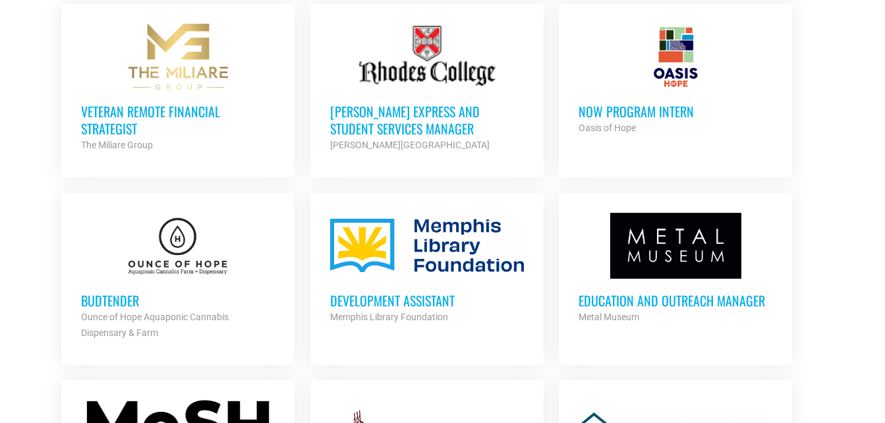
scroll to position [1151, 0]
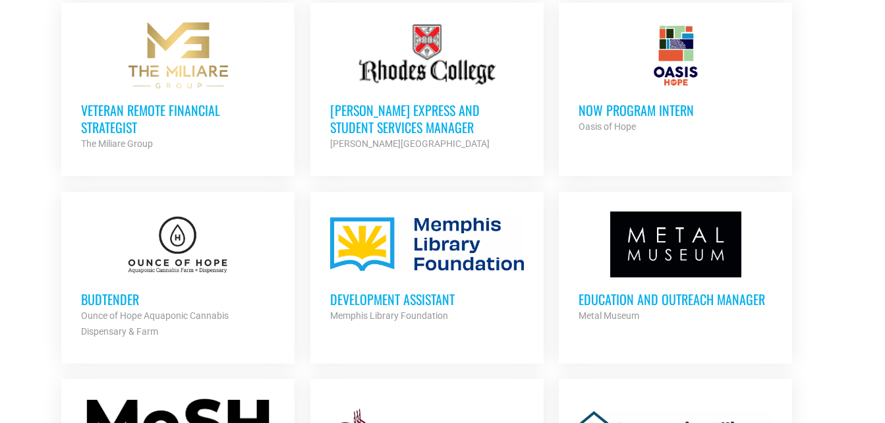
click at [362, 293] on h3 "Development Assistant" at bounding box center [427, 299] width 194 height 17
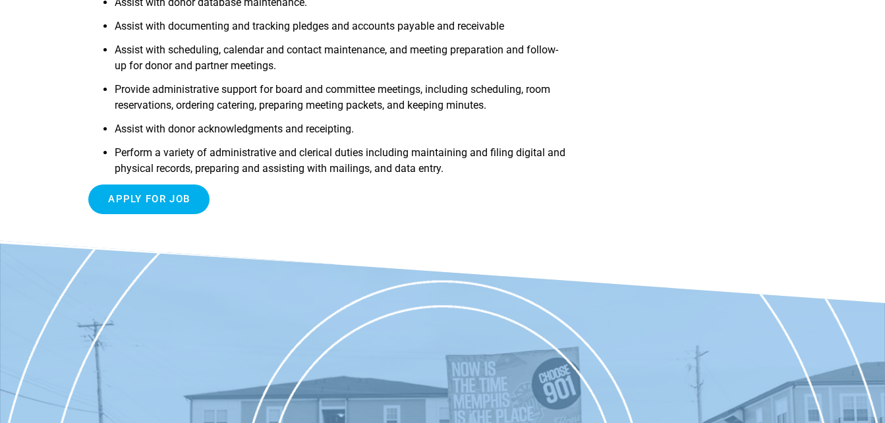
scroll to position [456, 0]
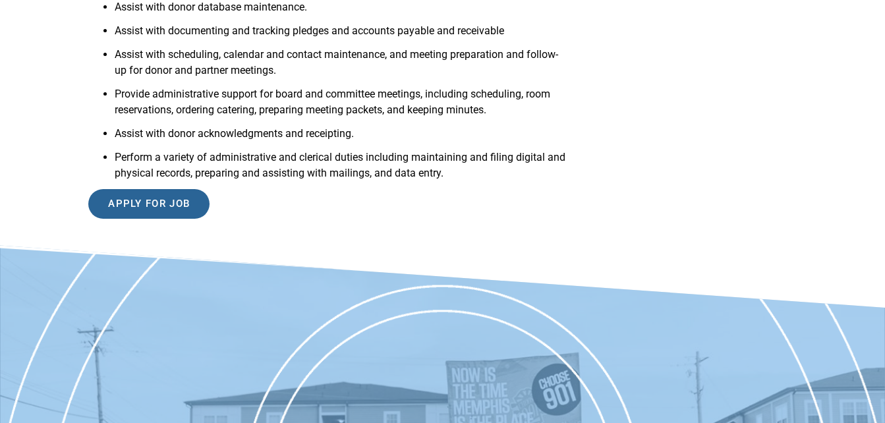
click at [165, 203] on input "Apply for job" at bounding box center [148, 204] width 121 height 30
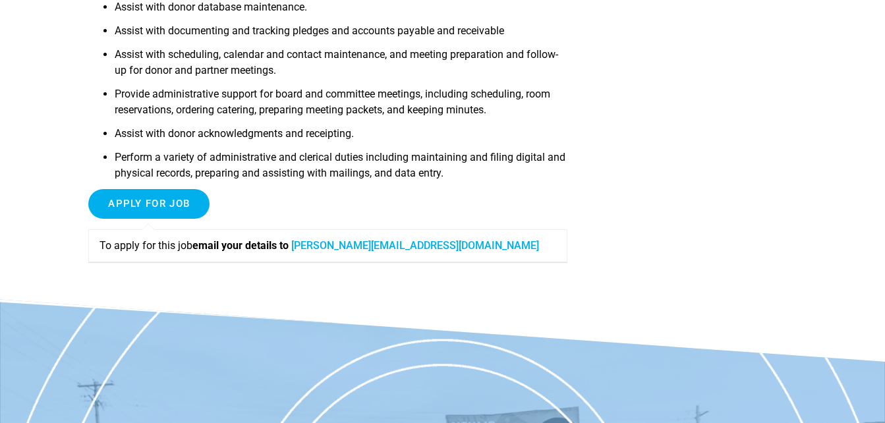
click at [322, 248] on link "christine@memphislibraryfoundation.org" at bounding box center [415, 245] width 248 height 13
click at [335, 244] on link "christine@memphislibraryfoundation.org" at bounding box center [415, 245] width 248 height 13
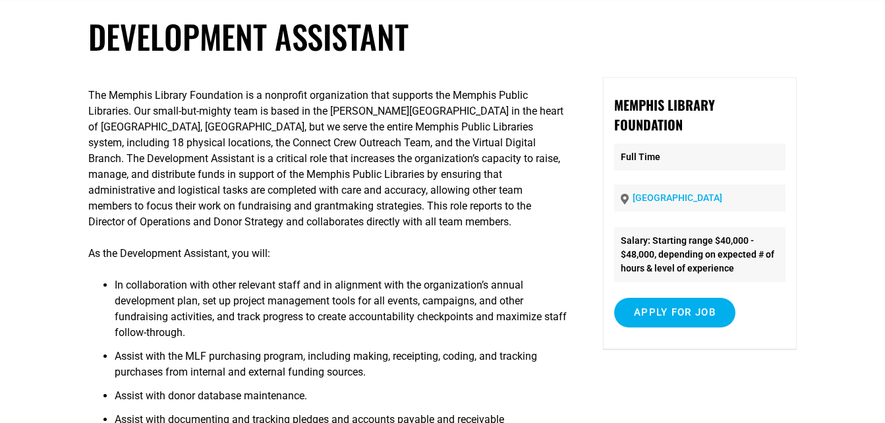
scroll to position [60, 0]
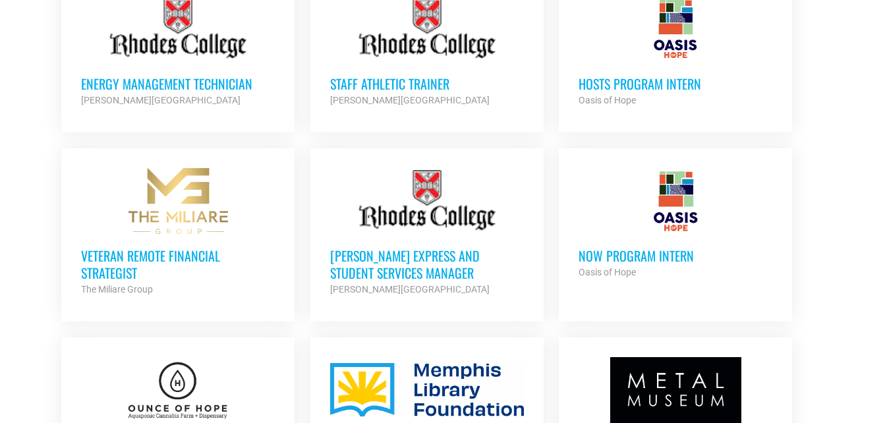
scroll to position [1006, 0]
drag, startPoint x: 0, startPoint y: 0, endPoint x: 272, endPoint y: 144, distance: 307.2
click at [272, 144] on ul "Director of Athletic Giving and Senior Development Officer Rhodes College Partn…" at bounding box center [443, 233] width 778 height 1287
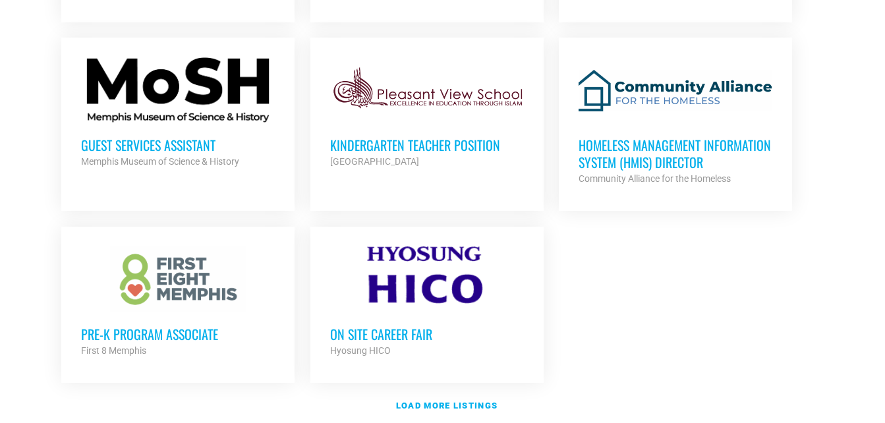
scroll to position [1494, 0]
click at [356, 136] on h3 "Kindergarten Teacher Position" at bounding box center [427, 144] width 194 height 17
click at [191, 270] on div at bounding box center [178, 279] width 194 height 66
click at [367, 301] on div at bounding box center [427, 279] width 194 height 66
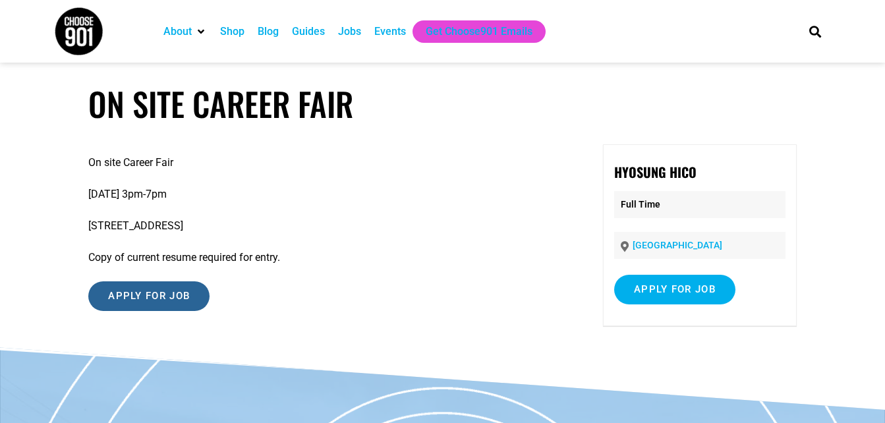
click at [137, 289] on input "Apply for job" at bounding box center [148, 296] width 121 height 30
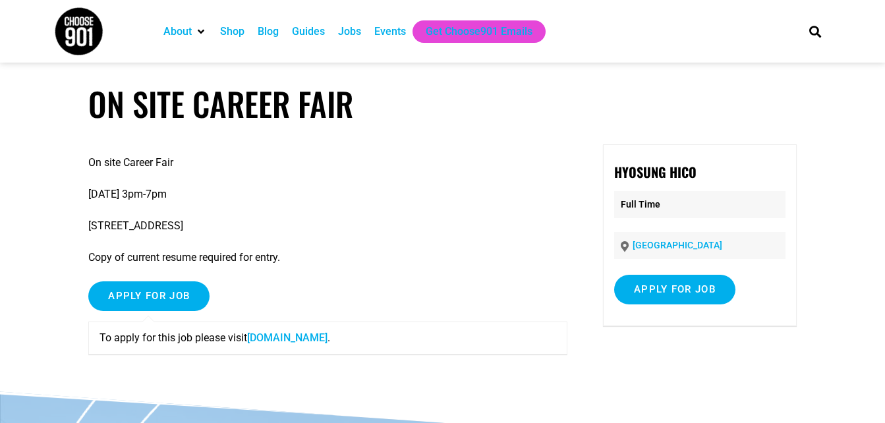
click at [266, 336] on link "www.hyosunghico.com" at bounding box center [287, 338] width 80 height 13
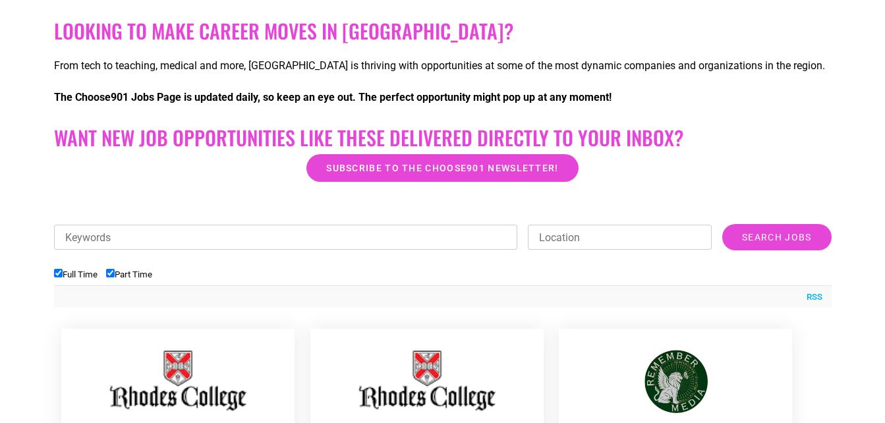
scroll to position [276, 0]
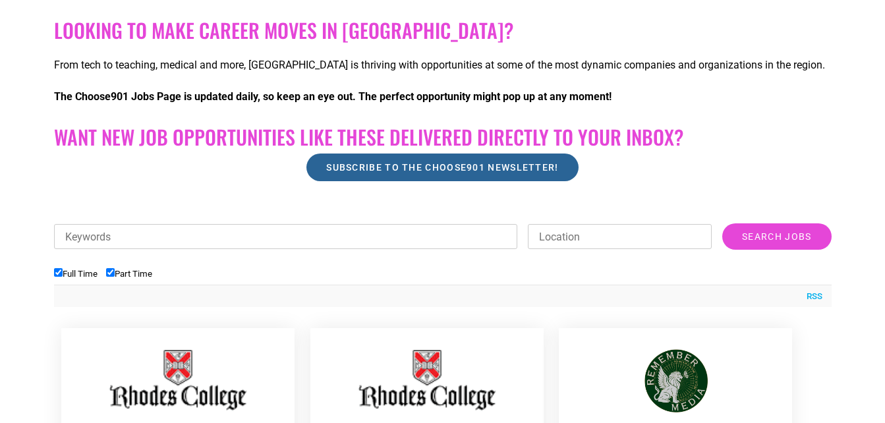
click at [344, 169] on span "Subscribe to the Choose901 newsletter!" at bounding box center [442, 167] width 232 height 9
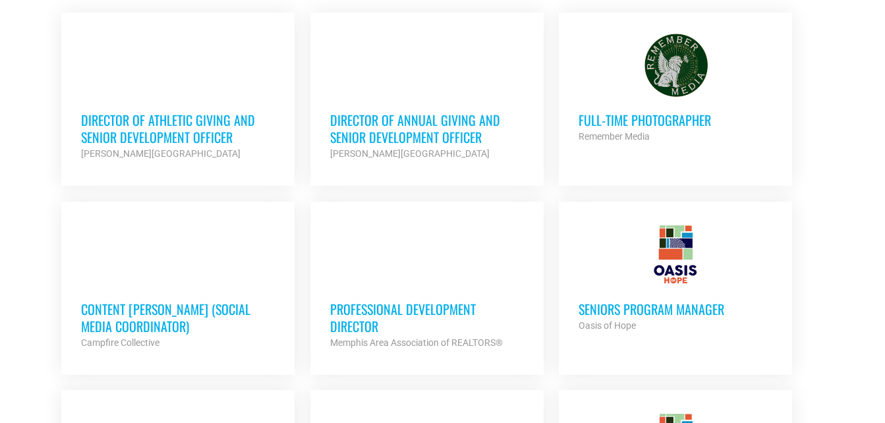
scroll to position [593, 0]
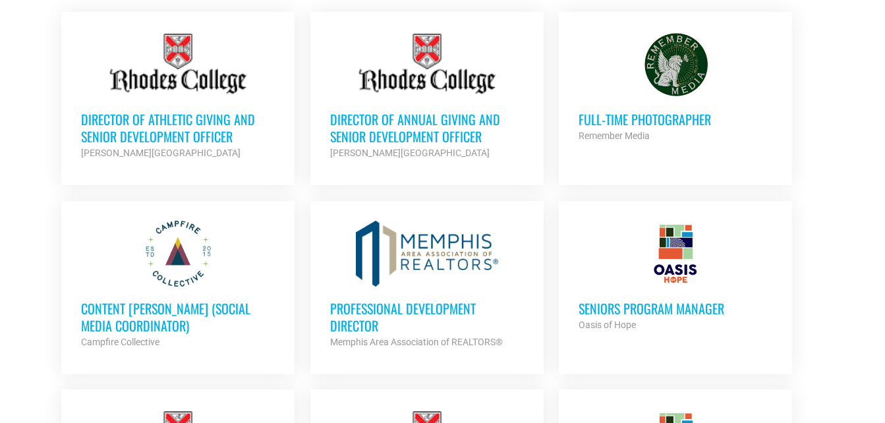
click at [123, 312] on h3 "Content [PERSON_NAME] (Social Media Coordinator)" at bounding box center [178, 317] width 194 height 34
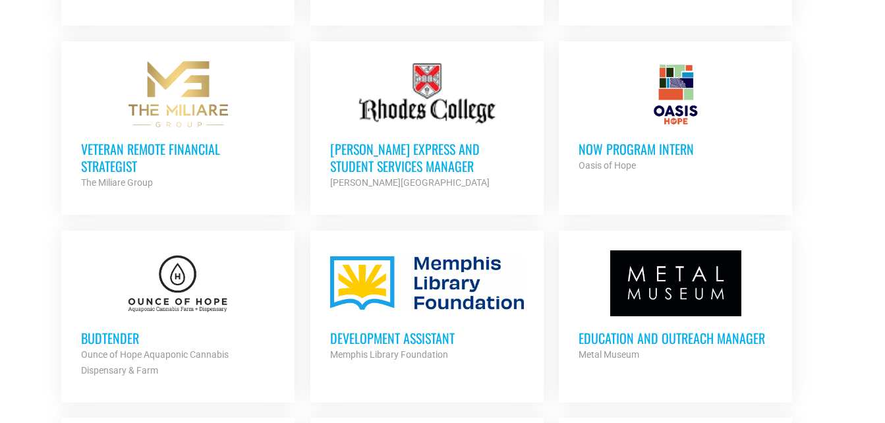
scroll to position [1114, 0]
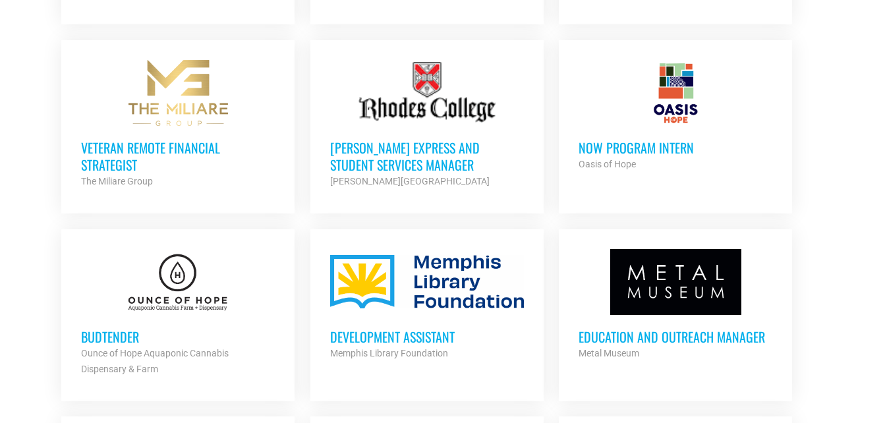
click at [610, 159] on strong "Oasis of Hope" at bounding box center [607, 164] width 57 height 11
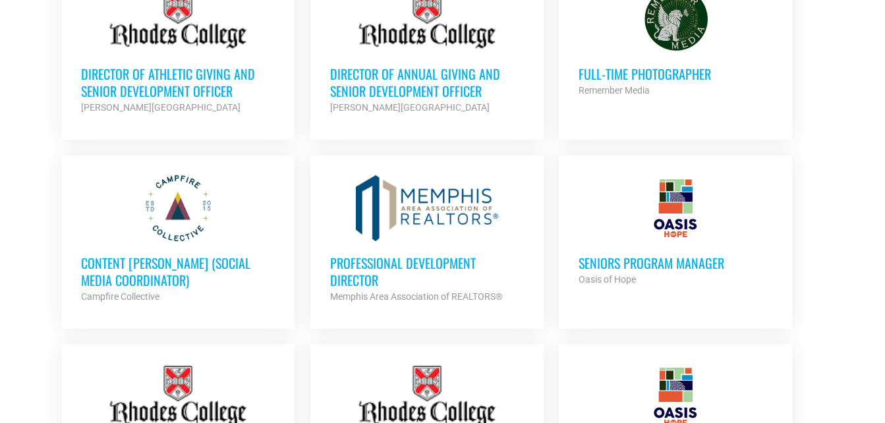
scroll to position [637, 0]
click at [126, 272] on h3 "Content [PERSON_NAME] (Social Media Coordinator)" at bounding box center [178, 272] width 194 height 34
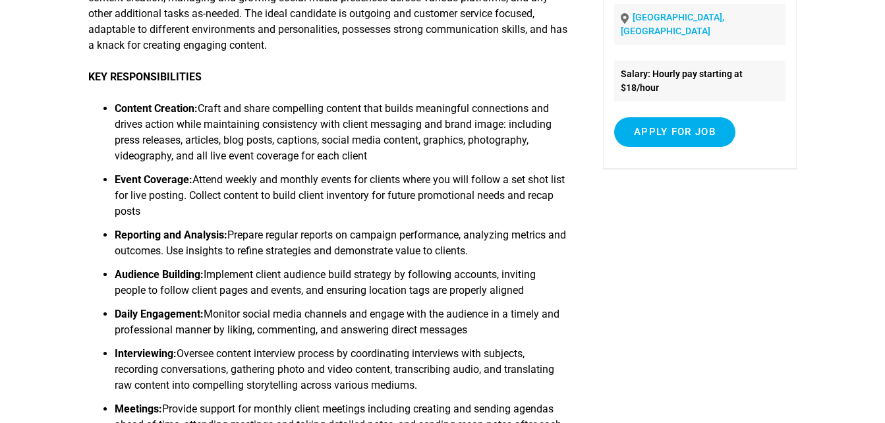
scroll to position [268, 0]
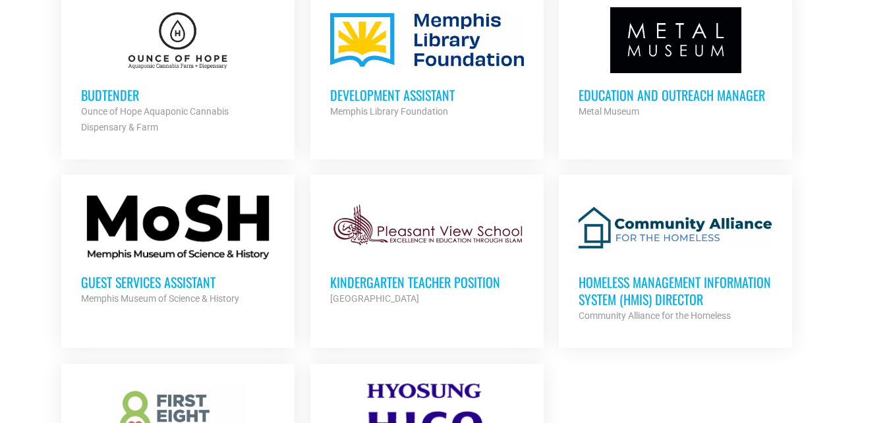
scroll to position [1356, 0]
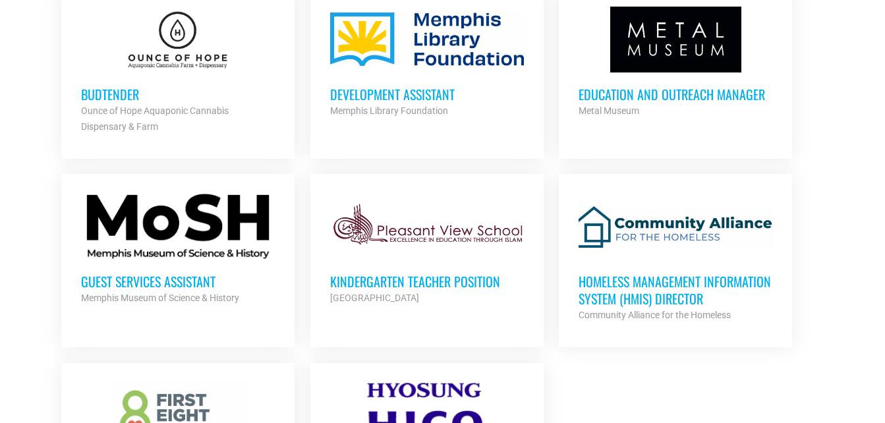
click at [158, 274] on h3 "Guest Services Assistant" at bounding box center [178, 281] width 194 height 17
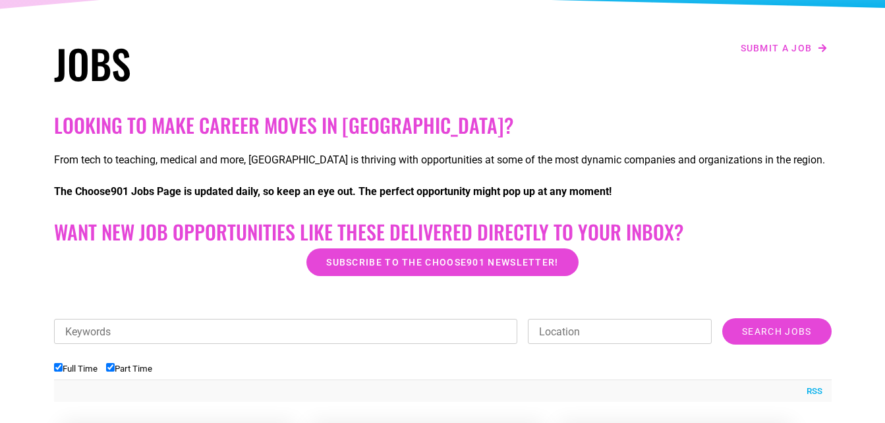
scroll to position [185, 0]
